Goal: Complete application form: Complete application form

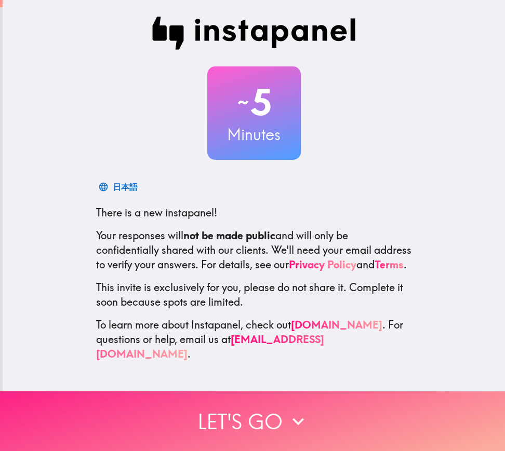
click at [250, 418] on button "Let's go" at bounding box center [252, 422] width 505 height 60
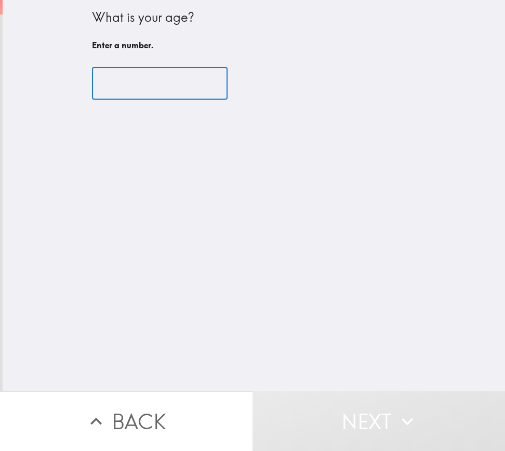
click at [149, 89] on input "number" at bounding box center [160, 84] width 136 height 32
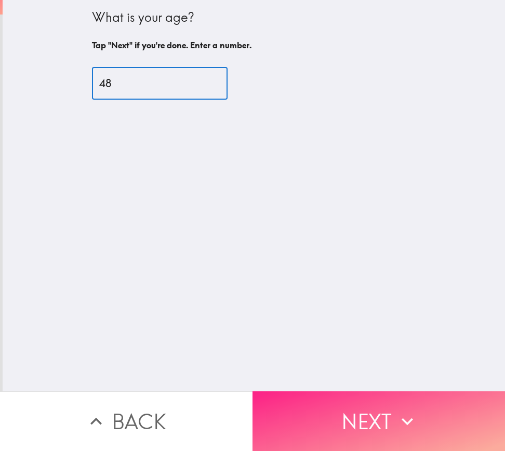
type input "48"
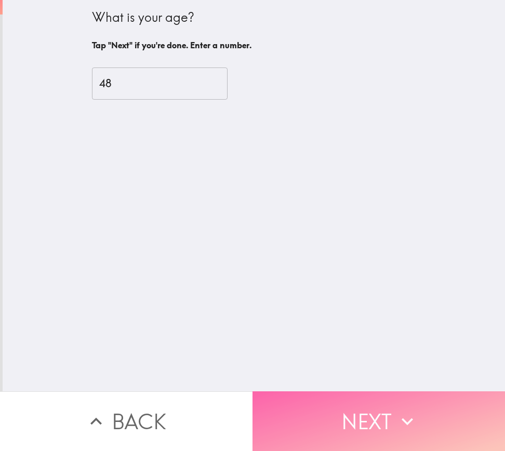
click at [418, 421] on button "Next" at bounding box center [378, 422] width 252 height 60
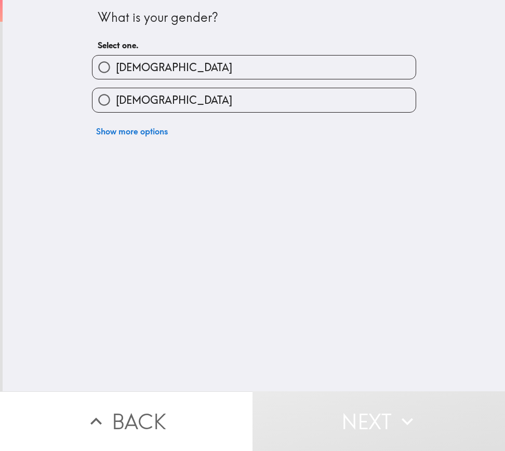
click at [189, 68] on label "[DEMOGRAPHIC_DATA]" at bounding box center [253, 67] width 323 height 23
click at [116, 68] on input "[DEMOGRAPHIC_DATA]" at bounding box center [103, 67] width 23 height 23
radio input "true"
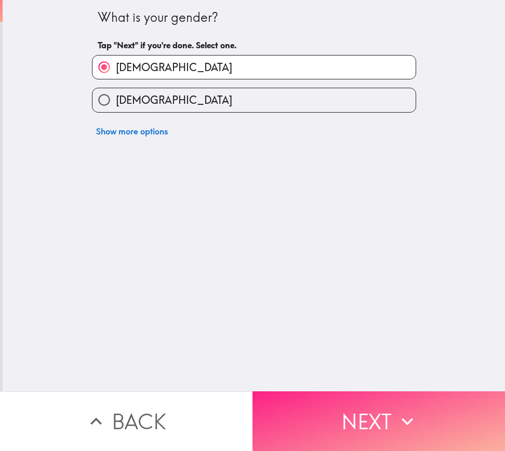
click at [343, 392] on button "Next" at bounding box center [378, 422] width 252 height 60
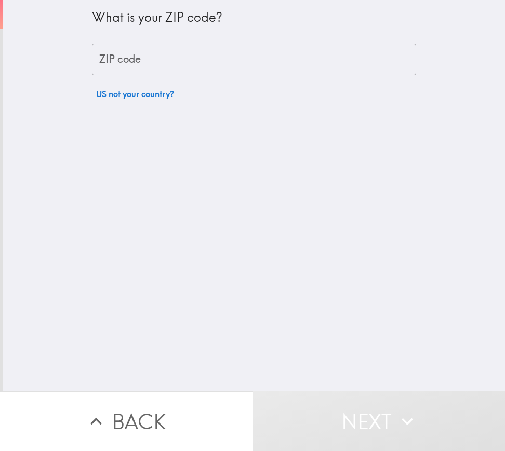
click at [206, 56] on input "ZIP code" at bounding box center [254, 60] width 324 height 32
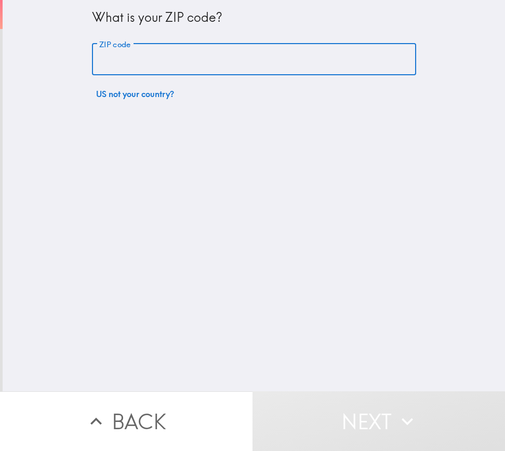
type input "77373"
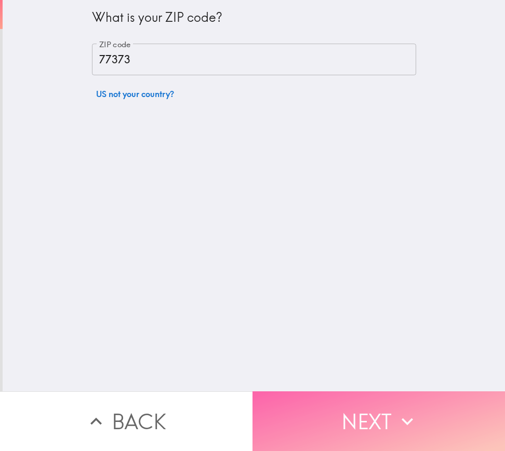
click at [381, 409] on button "Next" at bounding box center [378, 422] width 252 height 60
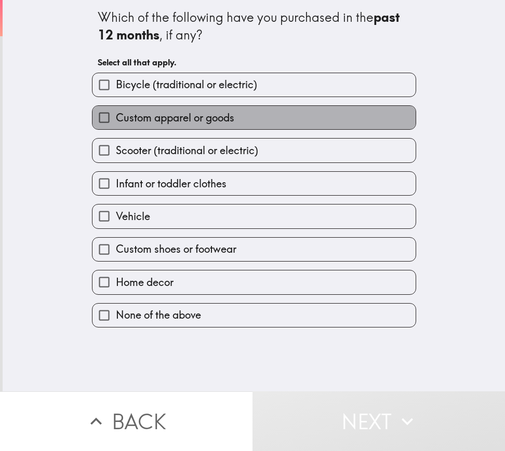
click at [256, 114] on label "Custom apparel or goods" at bounding box center [253, 117] width 323 height 23
click at [116, 114] on input "Custom apparel or goods" at bounding box center [103, 117] width 23 height 23
checkbox input "true"
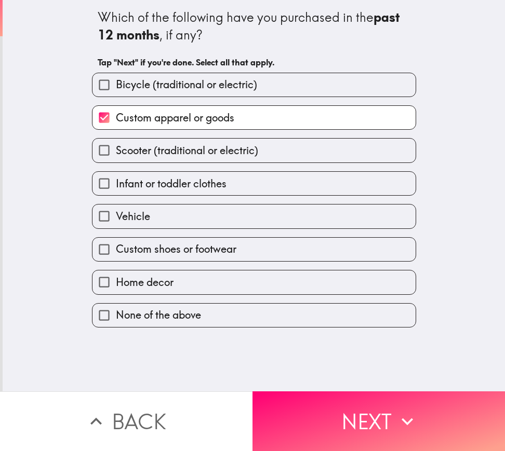
click at [259, 229] on div "Custom shoes or footwear" at bounding box center [250, 245] width 333 height 33
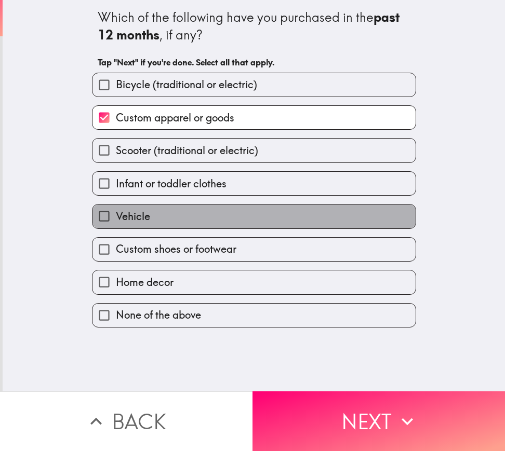
click at [265, 222] on label "Vehicle" at bounding box center [253, 216] width 323 height 23
click at [116, 222] on input "Vehicle" at bounding box center [103, 216] width 23 height 23
checkbox input "true"
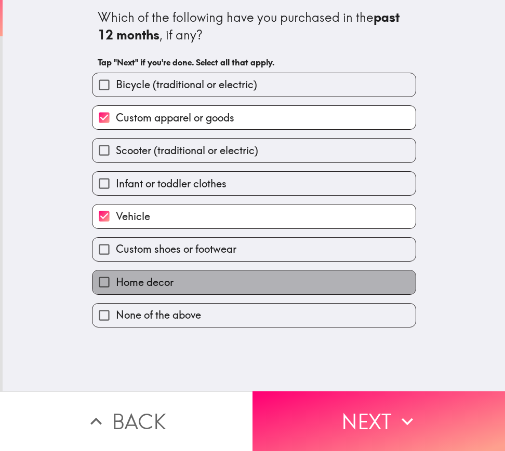
click at [201, 289] on label "Home decor" at bounding box center [253, 282] width 323 height 23
click at [116, 289] on input "Home decor" at bounding box center [103, 282] width 23 height 23
checkbox input "true"
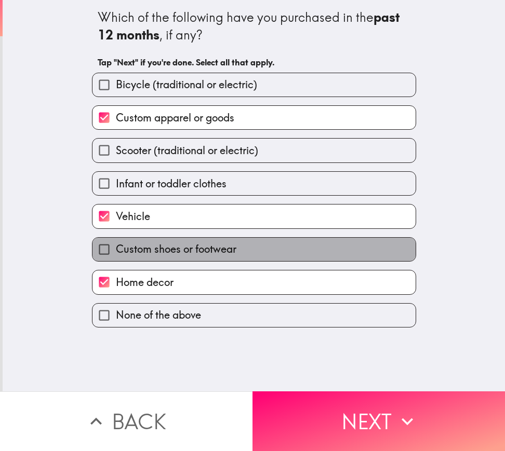
click at [229, 250] on span "Custom shoes or footwear" at bounding box center [176, 249] width 121 height 15
click at [116, 250] on input "Custom shoes or footwear" at bounding box center [103, 249] width 23 height 23
checkbox input "true"
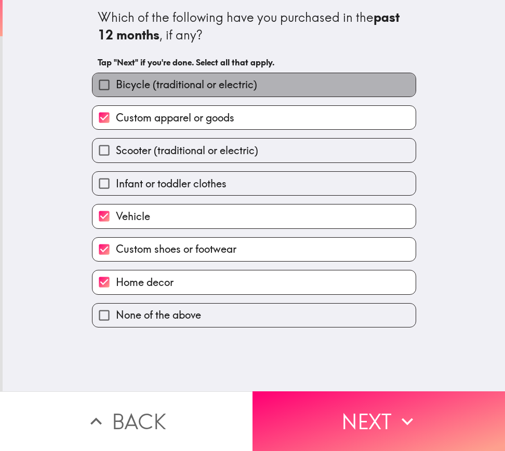
click at [244, 90] on span "Bicycle (traditional or electric)" at bounding box center [186, 84] width 141 height 15
click at [116, 90] on input "Bicycle (traditional or electric)" at bounding box center [103, 84] width 23 height 23
checkbox input "true"
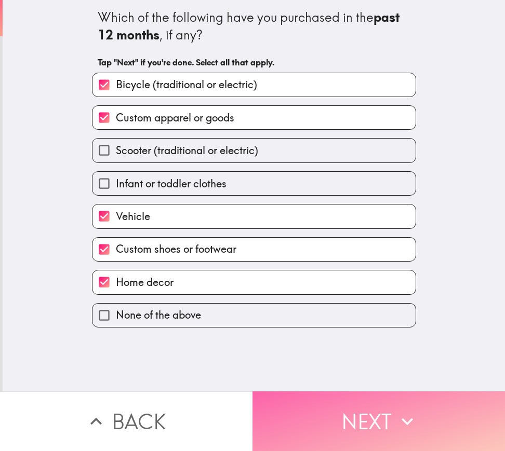
click at [352, 422] on button "Next" at bounding box center [378, 422] width 252 height 60
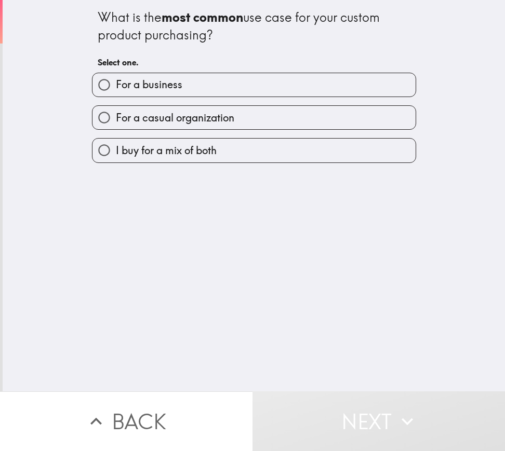
click at [205, 116] on span "For a casual organization" at bounding box center [175, 118] width 118 height 15
click at [116, 116] on input "For a casual organization" at bounding box center [103, 117] width 23 height 23
radio input "true"
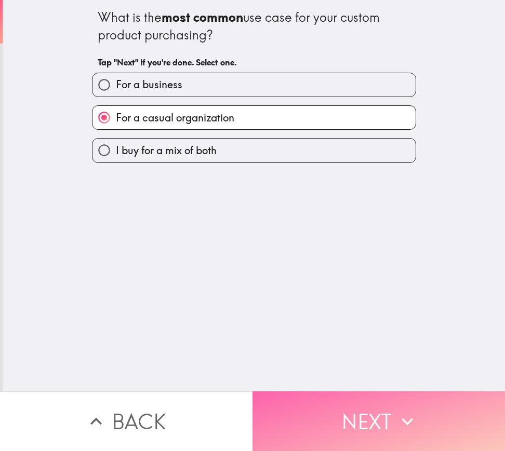
click at [345, 417] on button "Next" at bounding box center [378, 422] width 252 height 60
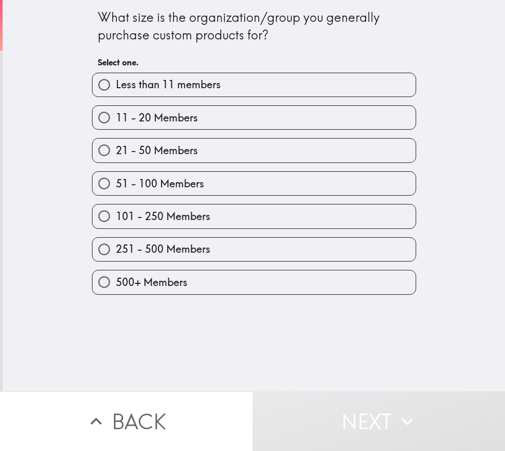
click at [173, 124] on span "11 - 20 Members" at bounding box center [157, 118] width 82 height 15
click at [116, 124] on input "11 - 20 Members" at bounding box center [103, 117] width 23 height 23
radio input "true"
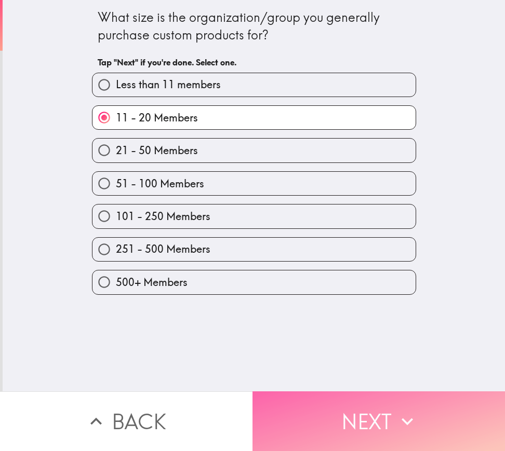
click at [349, 424] on button "Next" at bounding box center [378, 422] width 252 height 60
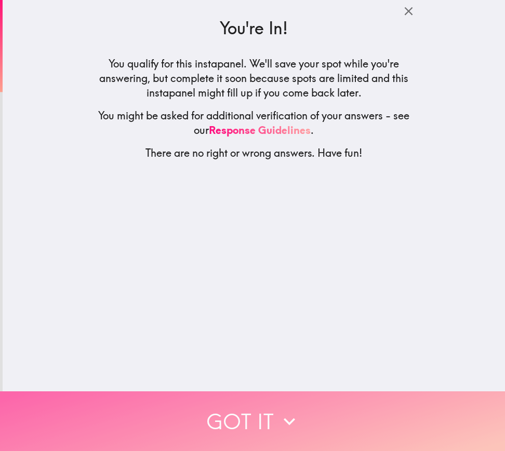
click at [282, 400] on button "Got it" at bounding box center [252, 422] width 505 height 60
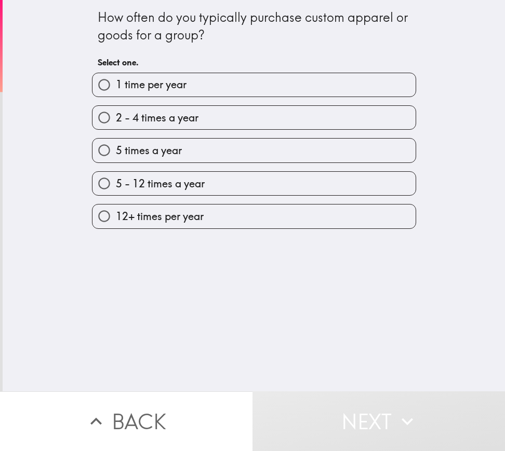
click at [189, 151] on label "5 times a year" at bounding box center [253, 150] width 323 height 23
click at [116, 151] on input "5 times a year" at bounding box center [103, 150] width 23 height 23
radio input "true"
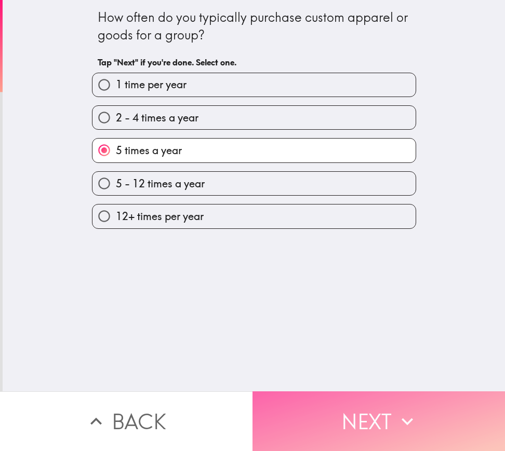
click at [366, 416] on button "Next" at bounding box center [378, 422] width 252 height 60
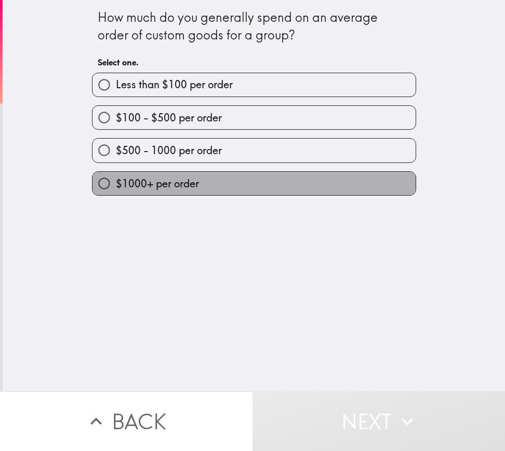
click at [167, 180] on span "$1000+ per order" at bounding box center [157, 184] width 83 height 15
click at [116, 180] on input "$1000+ per order" at bounding box center [103, 183] width 23 height 23
radio input "true"
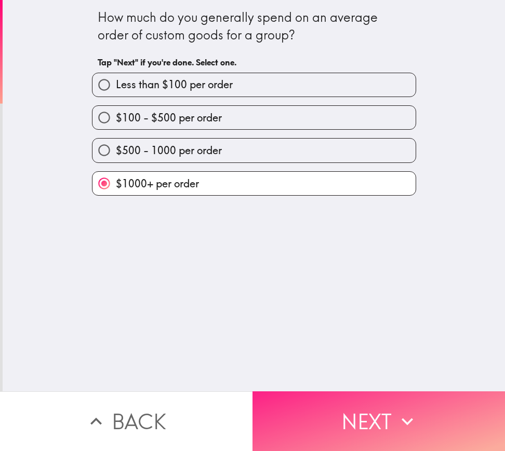
click at [346, 421] on button "Next" at bounding box center [378, 422] width 252 height 60
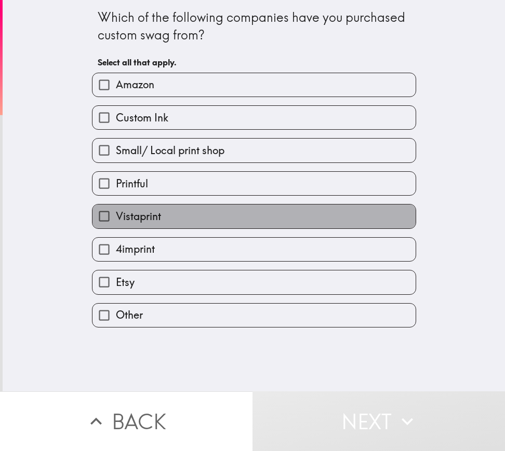
click at [277, 215] on label "Vistaprint" at bounding box center [253, 216] width 323 height 23
click at [116, 215] on input "Vistaprint" at bounding box center [103, 216] width 23 height 23
checkbox input "true"
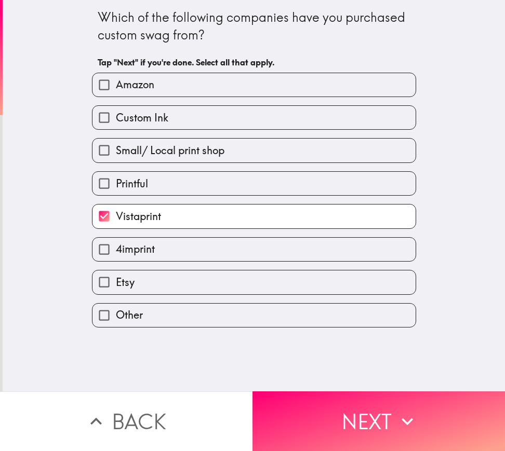
click at [261, 119] on label "Custom Ink" at bounding box center [253, 117] width 323 height 23
click at [116, 119] on input "Custom Ink" at bounding box center [103, 117] width 23 height 23
checkbox input "true"
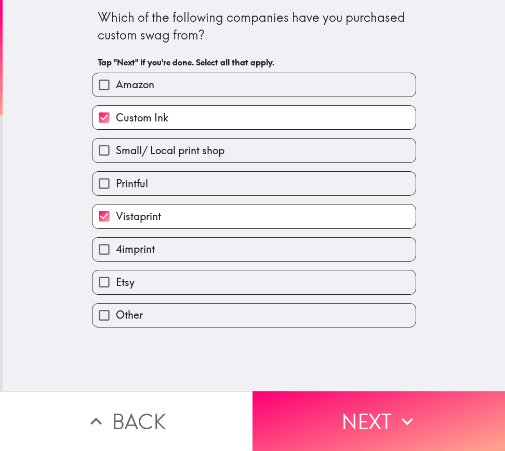
click at [321, 290] on label "Etsy" at bounding box center [253, 282] width 323 height 23
click at [116, 290] on input "Etsy" at bounding box center [103, 282] width 23 height 23
checkbox input "true"
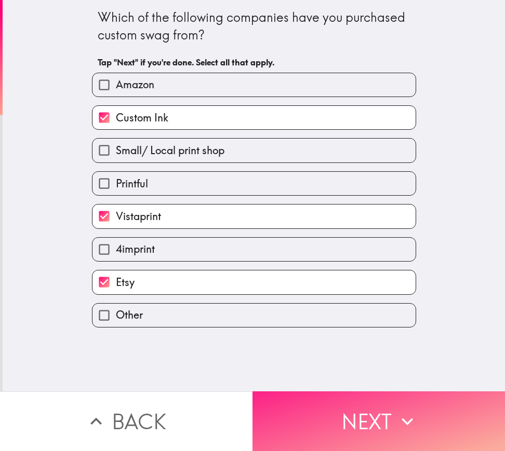
click at [349, 421] on button "Next" at bounding box center [378, 422] width 252 height 60
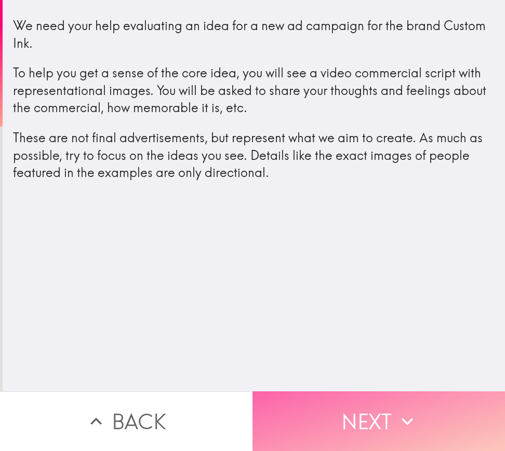
click at [376, 416] on button "Next" at bounding box center [378, 422] width 252 height 60
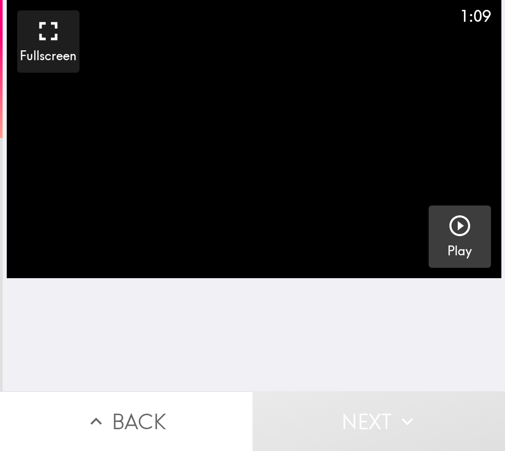
click at [447, 229] on icon "button" at bounding box center [459, 226] width 25 height 25
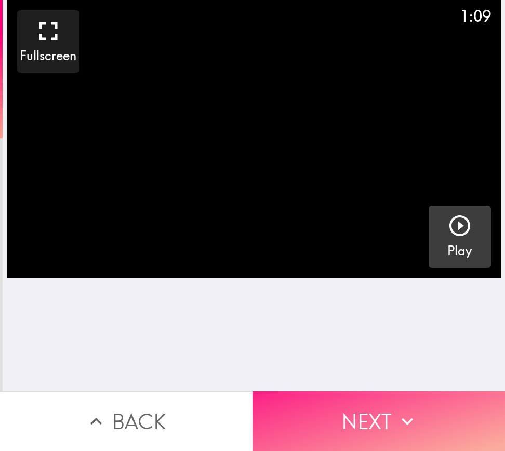
click at [389, 407] on button "Next" at bounding box center [378, 422] width 252 height 60
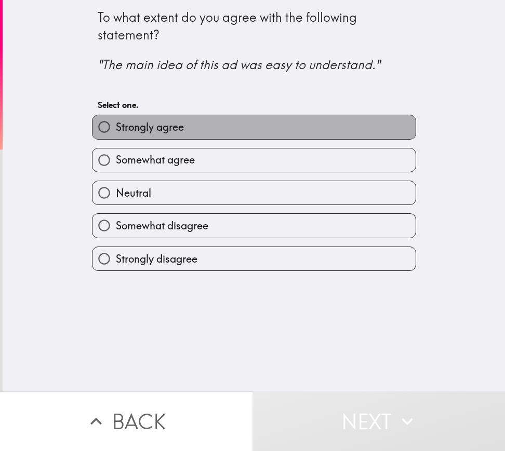
click at [210, 129] on label "Strongly agree" at bounding box center [253, 126] width 323 height 23
click at [116, 129] on input "Strongly agree" at bounding box center [103, 126] width 23 height 23
radio input "true"
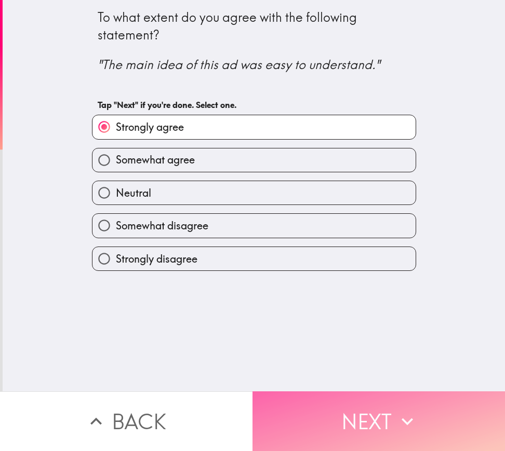
click at [356, 418] on button "Next" at bounding box center [378, 422] width 252 height 60
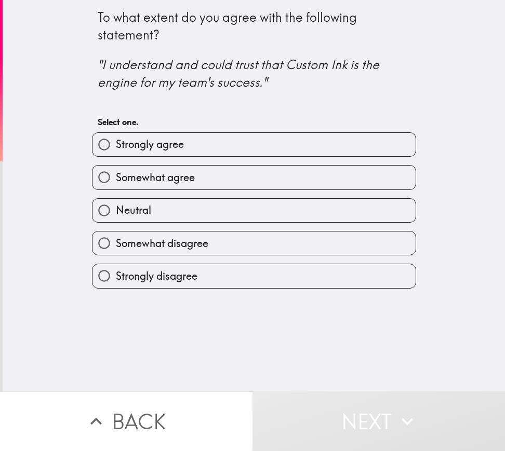
click at [208, 154] on label "Strongly agree" at bounding box center [253, 144] width 323 height 23
click at [116, 154] on input "Strongly agree" at bounding box center [103, 144] width 23 height 23
radio input "true"
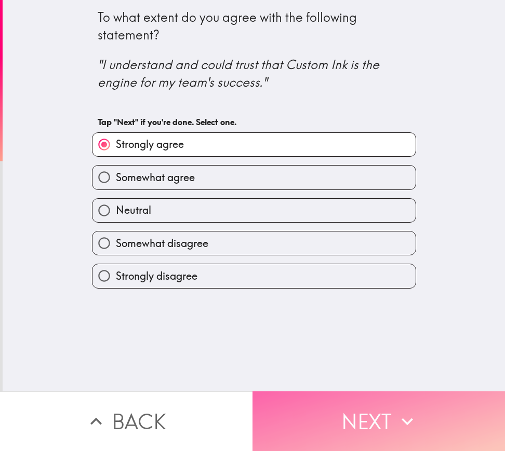
click at [363, 422] on button "Next" at bounding box center [378, 422] width 252 height 60
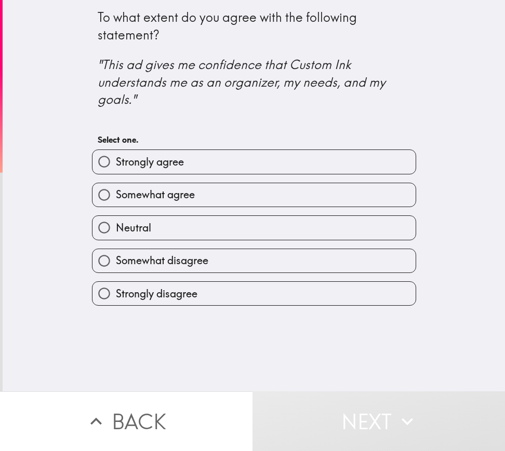
click at [235, 159] on label "Strongly agree" at bounding box center [253, 161] width 323 height 23
click at [116, 159] on input "Strongly agree" at bounding box center [103, 161] width 23 height 23
radio input "true"
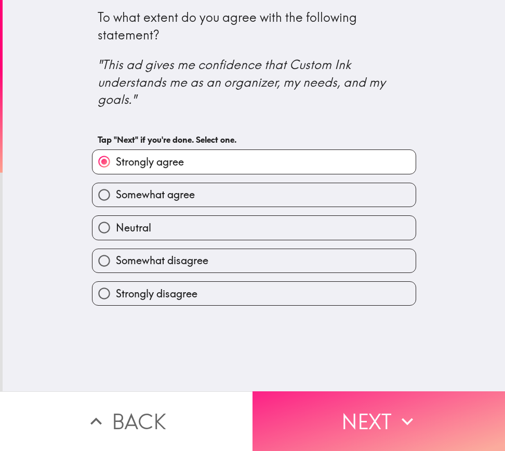
click at [396, 426] on button "Next" at bounding box center [378, 422] width 252 height 60
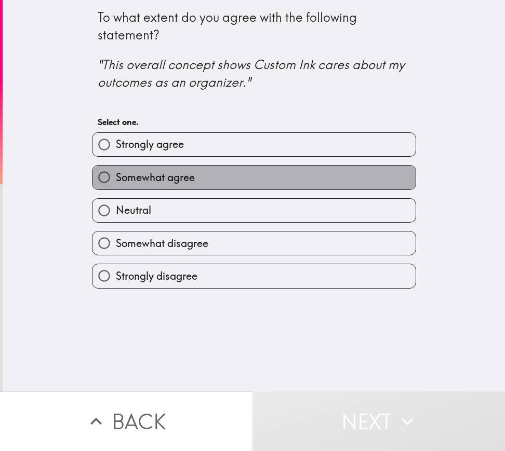
click at [187, 181] on span "Somewhat agree" at bounding box center [155, 177] width 79 height 15
click at [116, 181] on input "Somewhat agree" at bounding box center [103, 177] width 23 height 23
radio input "true"
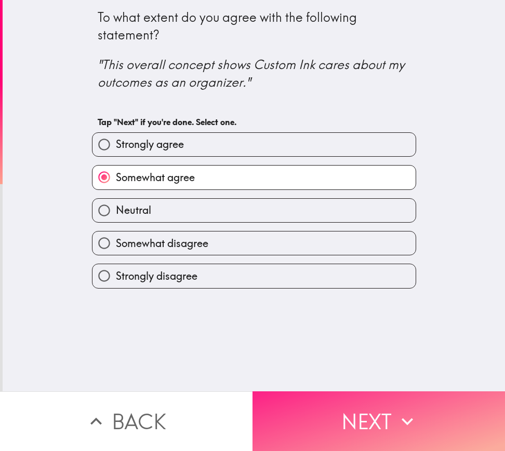
click at [351, 414] on button "Next" at bounding box center [378, 422] width 252 height 60
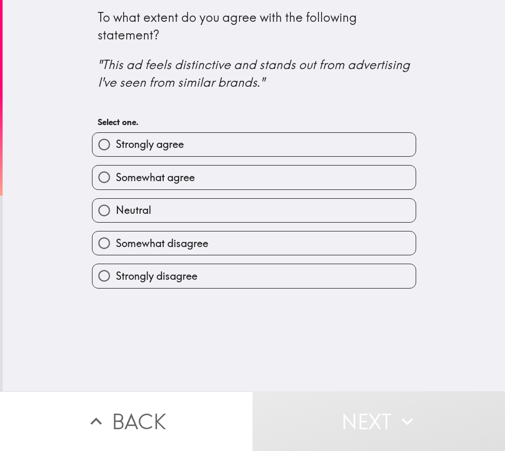
click at [246, 129] on div "Strongly agree" at bounding box center [250, 140] width 333 height 33
click at [245, 140] on label "Strongly agree" at bounding box center [253, 144] width 323 height 23
click at [116, 140] on input "Strongly agree" at bounding box center [103, 144] width 23 height 23
radio input "true"
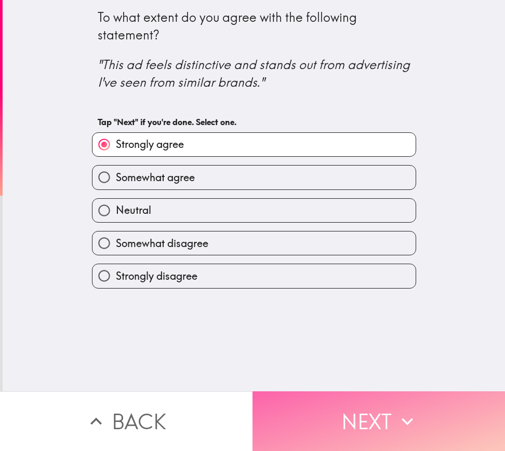
click at [381, 394] on button "Next" at bounding box center [378, 422] width 252 height 60
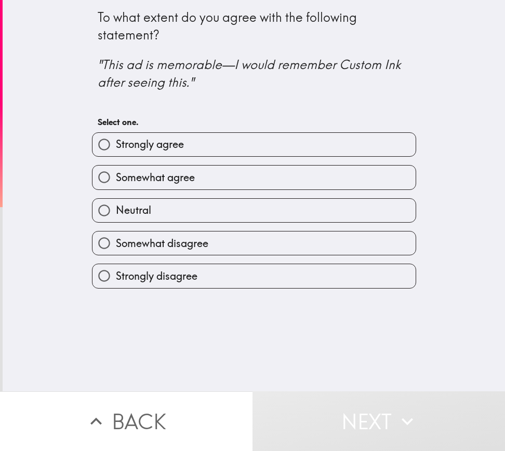
click at [236, 191] on div "Neutral" at bounding box center [250, 206] width 333 height 33
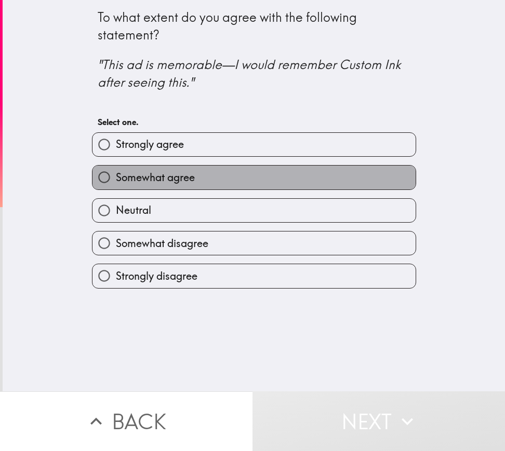
click at [236, 177] on label "Somewhat agree" at bounding box center [253, 177] width 323 height 23
click at [116, 177] on input "Somewhat agree" at bounding box center [103, 177] width 23 height 23
radio input "true"
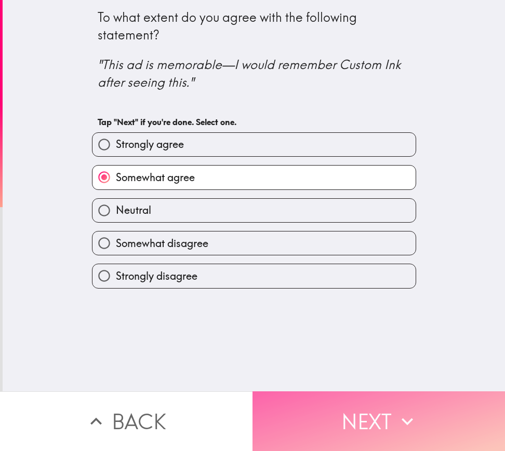
click at [340, 406] on button "Next" at bounding box center [378, 422] width 252 height 60
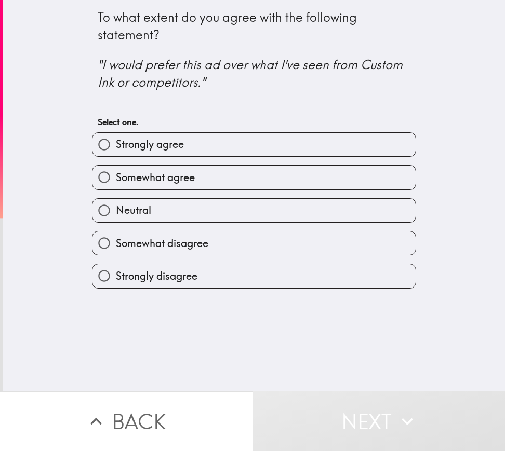
click at [189, 148] on label "Strongly agree" at bounding box center [253, 144] width 323 height 23
click at [116, 148] on input "Strongly agree" at bounding box center [103, 144] width 23 height 23
radio input "true"
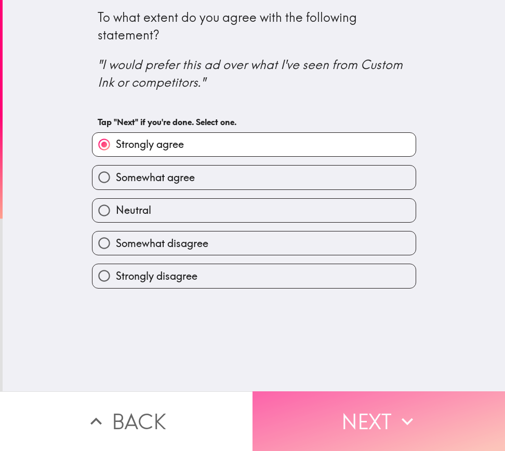
click at [354, 402] on button "Next" at bounding box center [378, 422] width 252 height 60
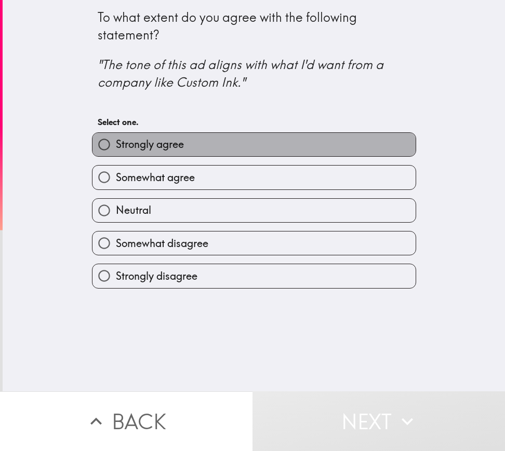
click at [232, 156] on label "Strongly agree" at bounding box center [253, 144] width 323 height 23
click at [116, 156] on input "Strongly agree" at bounding box center [103, 144] width 23 height 23
radio input "true"
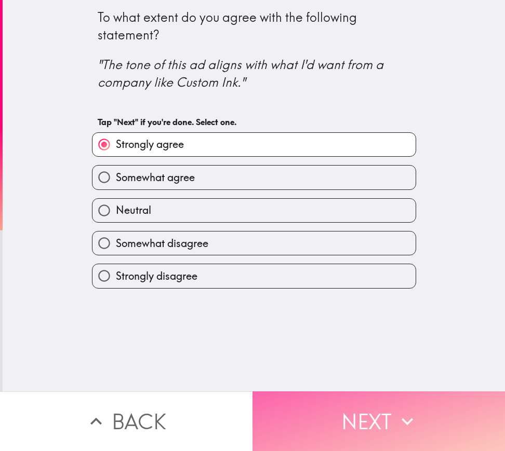
click at [358, 423] on button "Next" at bounding box center [378, 422] width 252 height 60
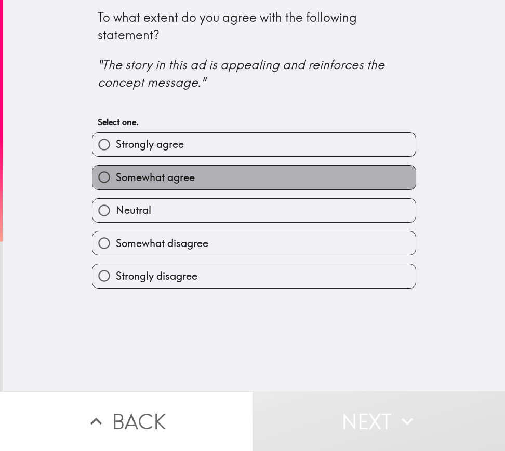
click at [206, 185] on label "Somewhat agree" at bounding box center [253, 177] width 323 height 23
click at [116, 185] on input "Somewhat agree" at bounding box center [103, 177] width 23 height 23
radio input "true"
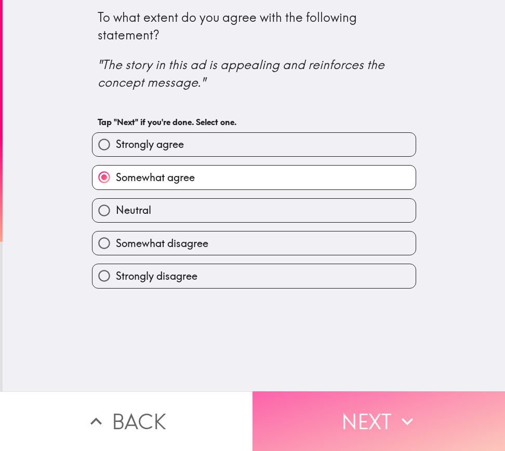
click at [354, 407] on button "Next" at bounding box center [378, 422] width 252 height 60
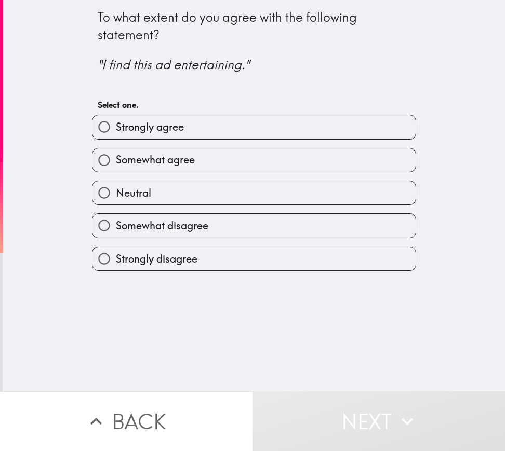
click at [206, 164] on label "Somewhat agree" at bounding box center [253, 160] width 323 height 23
click at [116, 164] on input "Somewhat agree" at bounding box center [103, 160] width 23 height 23
radio input "true"
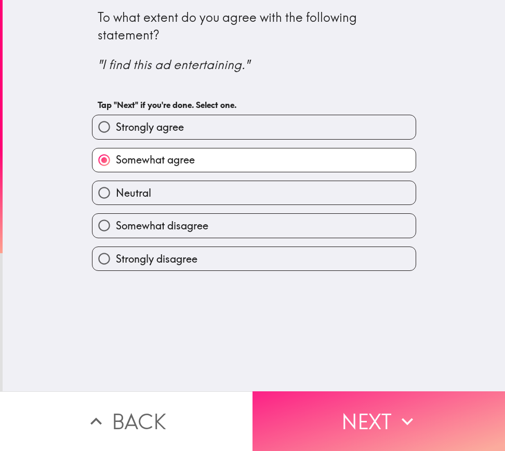
click at [344, 392] on button "Next" at bounding box center [378, 422] width 252 height 60
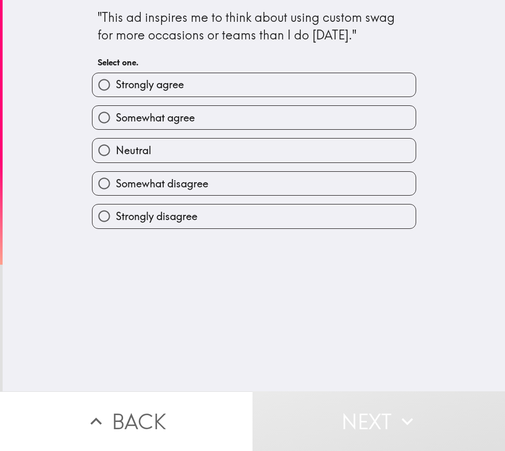
click at [218, 123] on label "Somewhat agree" at bounding box center [253, 117] width 323 height 23
click at [116, 123] on input "Somewhat agree" at bounding box center [103, 117] width 23 height 23
radio input "true"
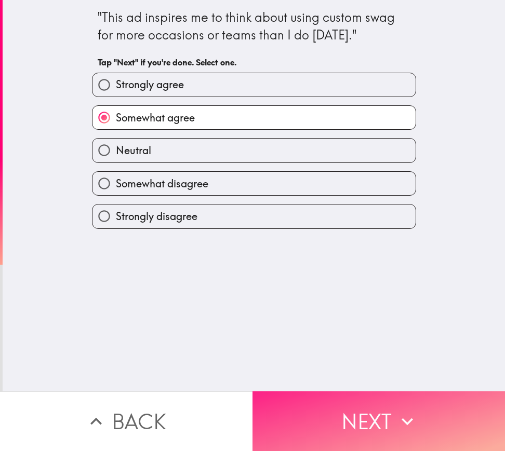
click at [365, 412] on button "Next" at bounding box center [378, 422] width 252 height 60
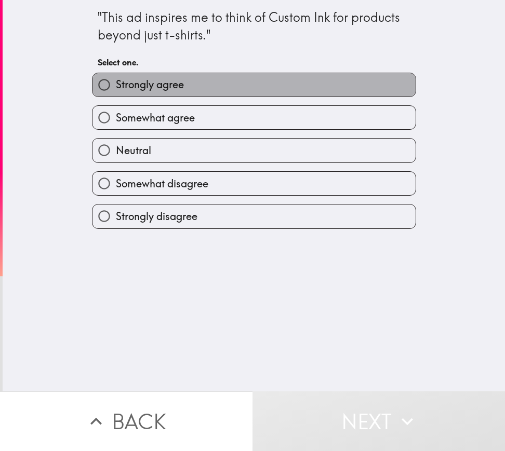
click at [230, 83] on label "Strongly agree" at bounding box center [253, 84] width 323 height 23
click at [116, 83] on input "Strongly agree" at bounding box center [103, 84] width 23 height 23
radio input "true"
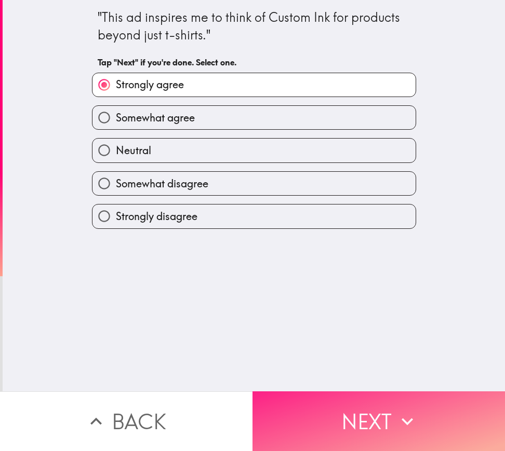
click at [358, 429] on button "Next" at bounding box center [378, 422] width 252 height 60
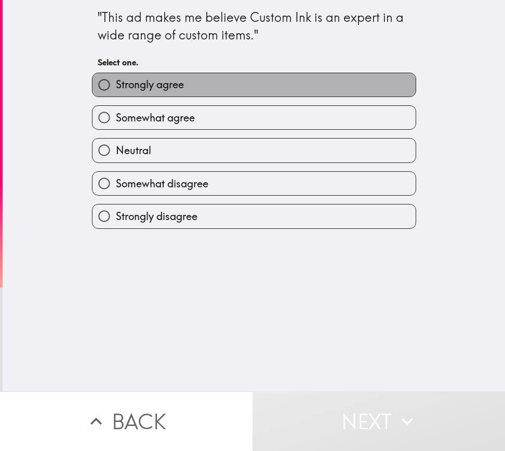
click at [205, 92] on label "Strongly agree" at bounding box center [253, 84] width 323 height 23
click at [116, 92] on input "Strongly agree" at bounding box center [103, 84] width 23 height 23
radio input "true"
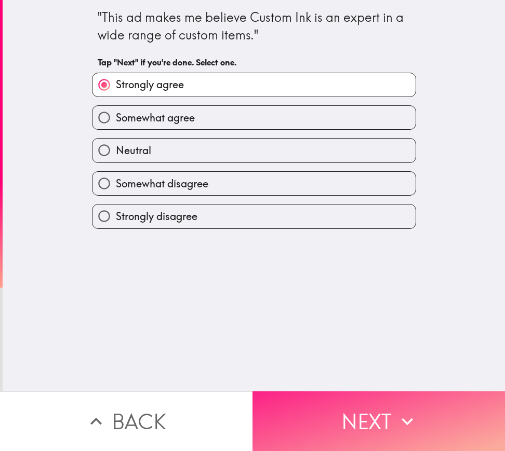
click at [354, 401] on button "Next" at bounding box center [378, 422] width 252 height 60
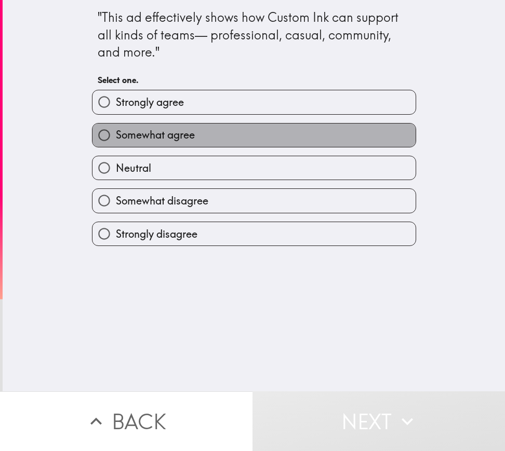
click at [203, 128] on label "Somewhat agree" at bounding box center [253, 135] width 323 height 23
click at [116, 128] on input "Somewhat agree" at bounding box center [103, 135] width 23 height 23
radio input "true"
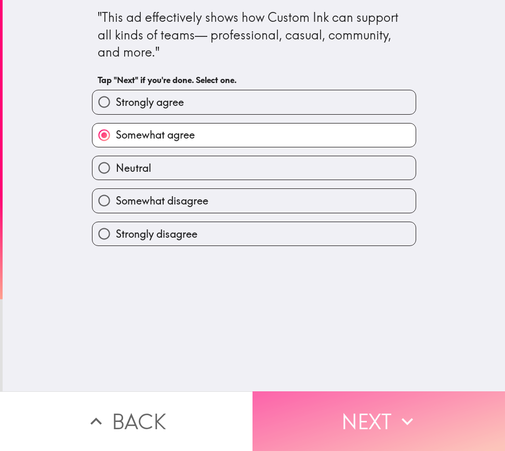
click at [361, 429] on button "Next" at bounding box center [378, 422] width 252 height 60
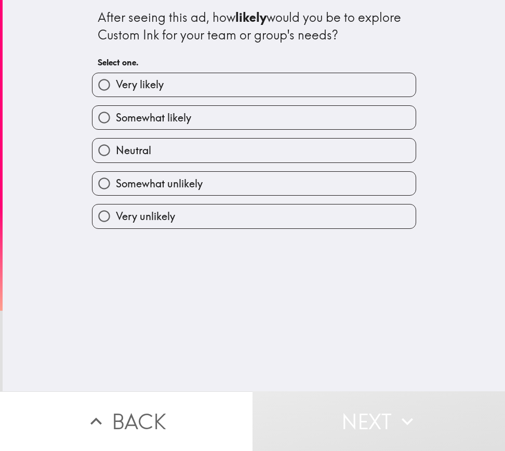
click at [205, 89] on label "Very likely" at bounding box center [253, 84] width 323 height 23
click at [116, 89] on input "Very likely" at bounding box center [103, 84] width 23 height 23
radio input "true"
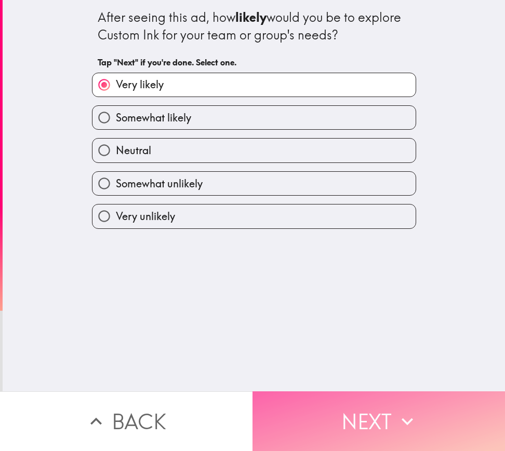
click at [342, 403] on button "Next" at bounding box center [378, 422] width 252 height 60
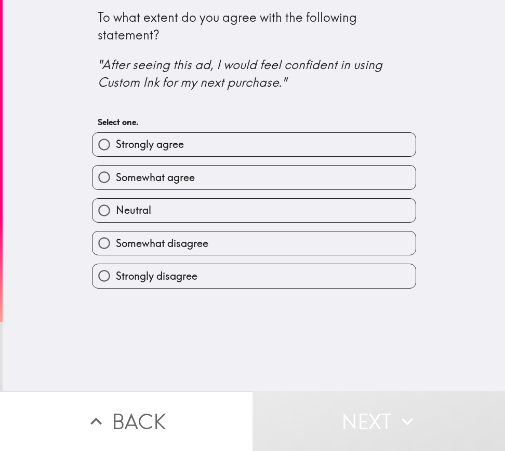
click at [182, 155] on label "Strongly agree" at bounding box center [253, 144] width 323 height 23
click at [116, 155] on input "Strongly agree" at bounding box center [103, 144] width 23 height 23
radio input "true"
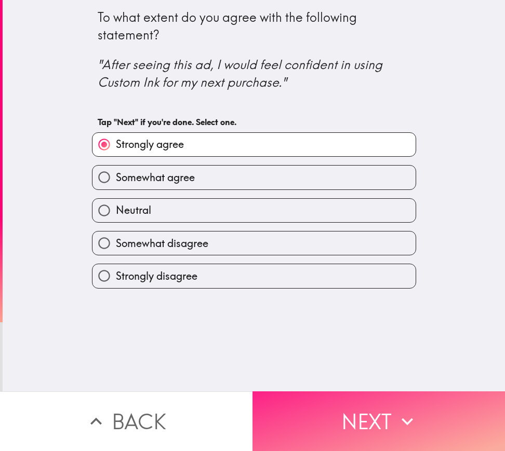
click at [326, 426] on button "Next" at bounding box center [378, 422] width 252 height 60
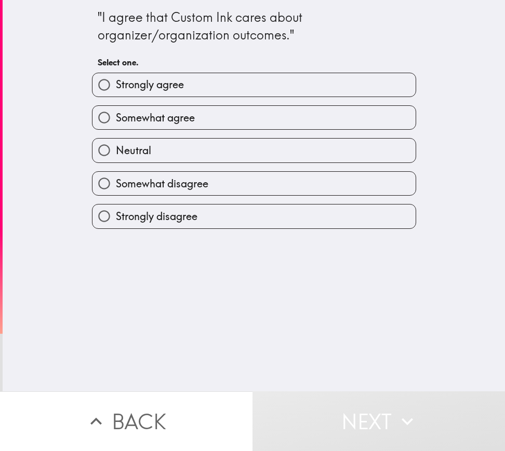
click at [196, 121] on label "Somewhat agree" at bounding box center [253, 117] width 323 height 23
click at [116, 121] on input "Somewhat agree" at bounding box center [103, 117] width 23 height 23
radio input "true"
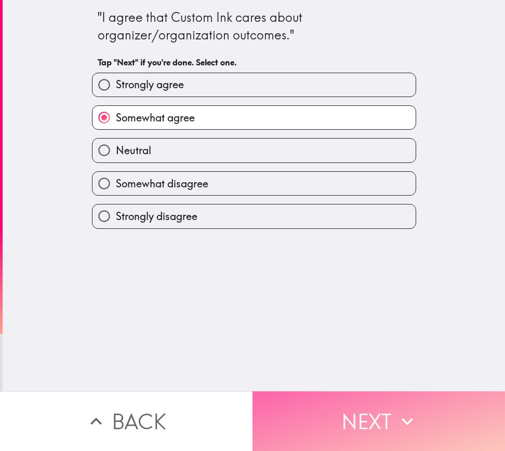
click at [357, 406] on button "Next" at bounding box center [378, 422] width 252 height 60
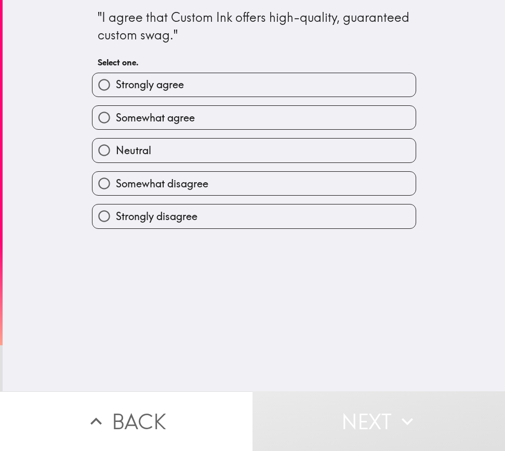
click at [219, 89] on label "Strongly agree" at bounding box center [253, 84] width 323 height 23
click at [116, 89] on input "Strongly agree" at bounding box center [103, 84] width 23 height 23
radio input "true"
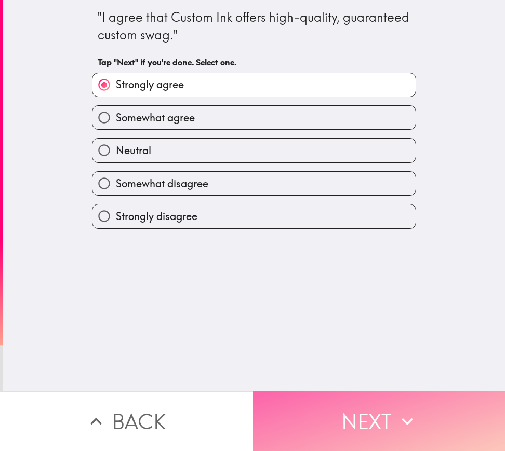
click at [351, 420] on button "Next" at bounding box center [378, 422] width 252 height 60
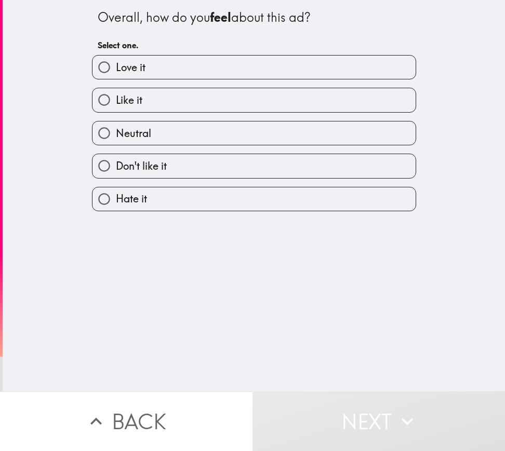
click at [183, 88] on div "Like it" at bounding box center [254, 100] width 324 height 24
click at [182, 96] on label "Like it" at bounding box center [253, 99] width 323 height 23
click at [116, 96] on input "Like it" at bounding box center [103, 99] width 23 height 23
radio input "true"
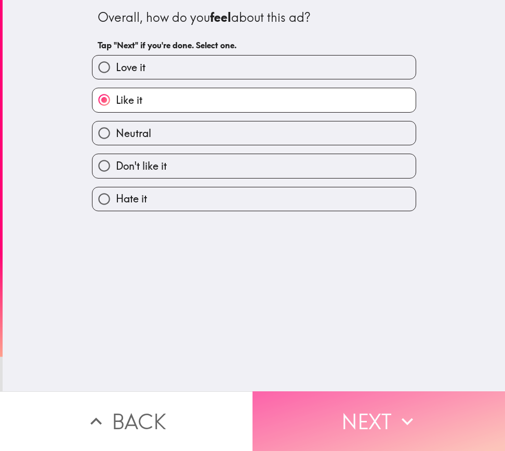
click at [330, 397] on button "Next" at bounding box center [378, 422] width 252 height 60
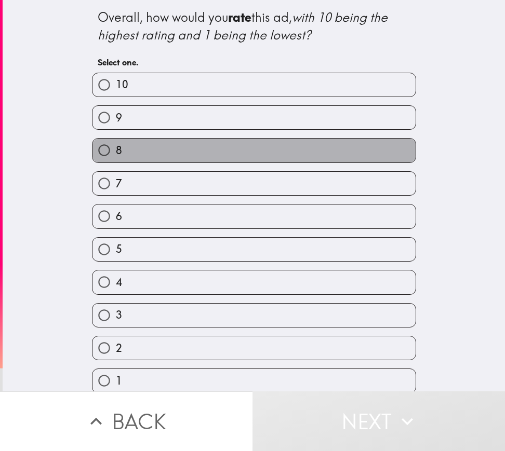
click at [178, 143] on label "8" at bounding box center [253, 150] width 323 height 23
click at [116, 143] on input "8" at bounding box center [103, 150] width 23 height 23
radio input "true"
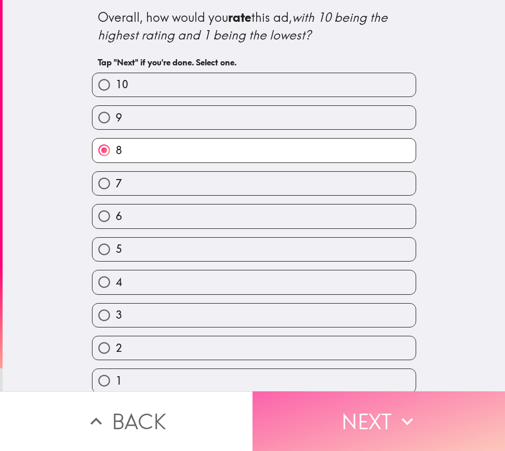
click at [348, 400] on button "Next" at bounding box center [378, 422] width 252 height 60
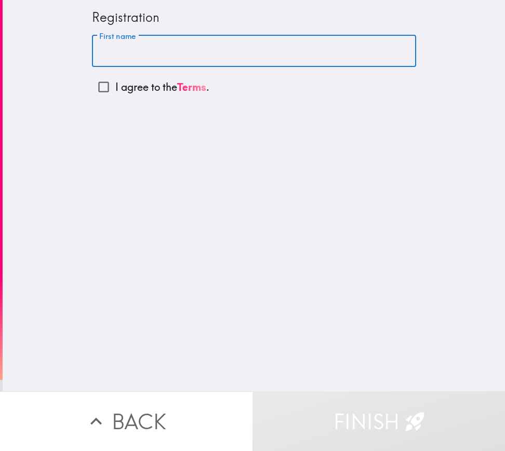
click at [176, 39] on input "First name" at bounding box center [254, 51] width 324 height 32
type input "[PERSON_NAME]"
click at [136, 86] on p "I agree to the Terms ." at bounding box center [162, 87] width 94 height 15
click at [115, 86] on input "I agree to the Terms ." at bounding box center [103, 86] width 23 height 23
checkbox input "true"
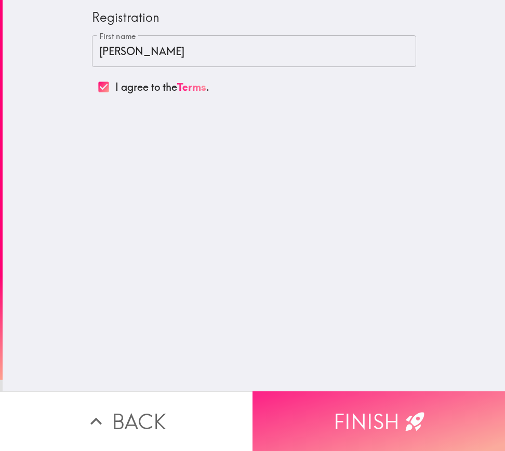
click at [404, 410] on icon "button" at bounding box center [415, 421] width 23 height 23
